Goal: Task Accomplishment & Management: Manage account settings

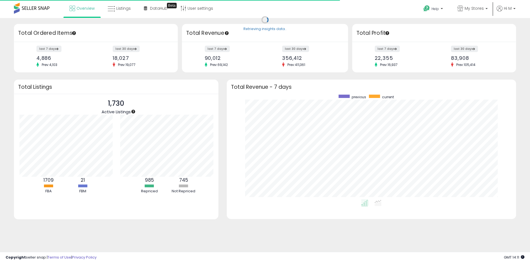
scroll to position [278064, 277891]
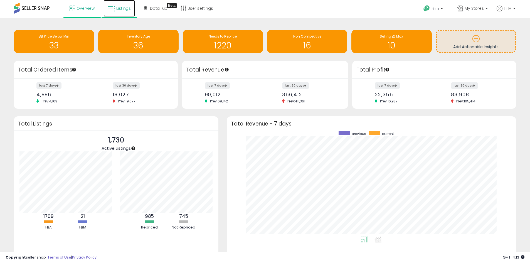
click at [128, 11] on span "Listings" at bounding box center [123, 9] width 14 height 6
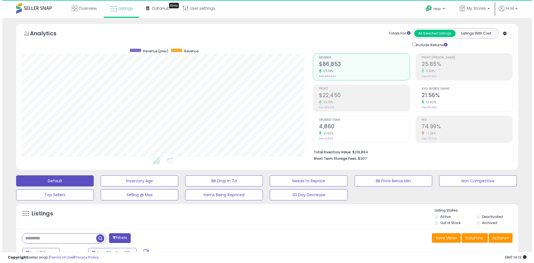
scroll to position [114, 291]
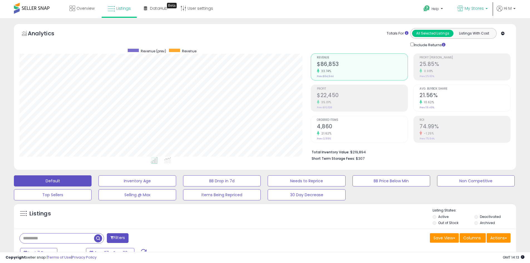
click at [471, 10] on span "My Stores" at bounding box center [474, 9] width 19 height 6
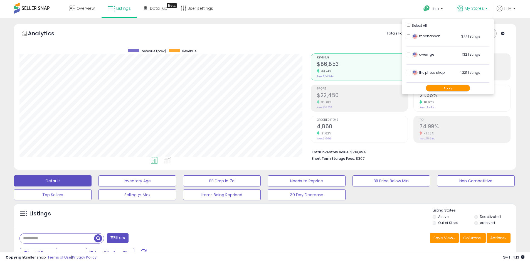
click at [468, 9] on span "My Stores" at bounding box center [474, 9] width 19 height 6
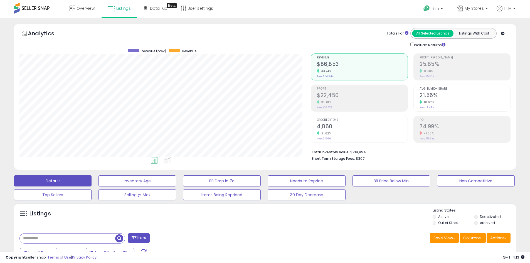
click at [69, 235] on input "text" at bounding box center [67, 238] width 95 height 10
paste input "**********"
type input "**********"
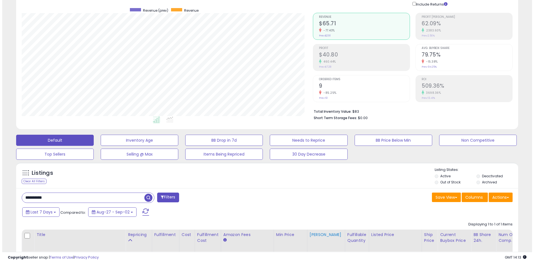
scroll to position [110, 0]
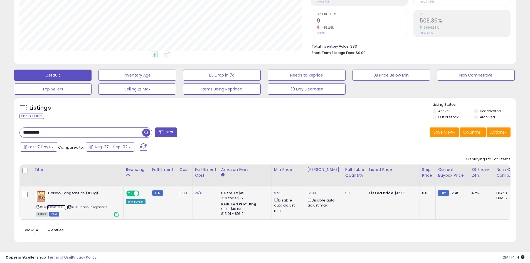
click at [57, 205] on link "B004CYLXI8" at bounding box center [56, 207] width 19 height 5
click at [115, 212] on icon at bounding box center [116, 214] width 5 height 5
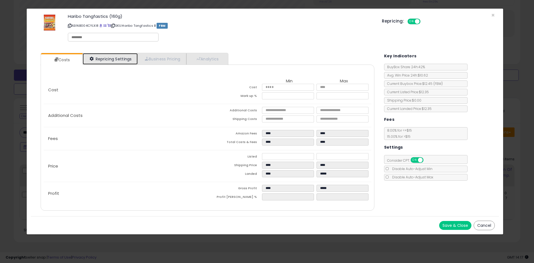
click at [118, 59] on link "Repricing Settings" at bounding box center [110, 58] width 55 height 11
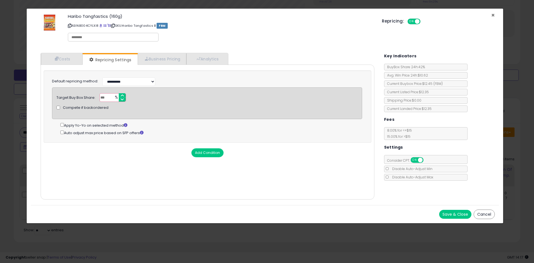
click at [491, 15] on span "×" at bounding box center [493, 15] width 4 height 8
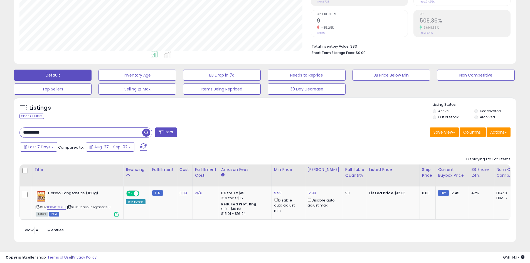
scroll to position [278056, 277878]
